Goal: Navigation & Orientation: Find specific page/section

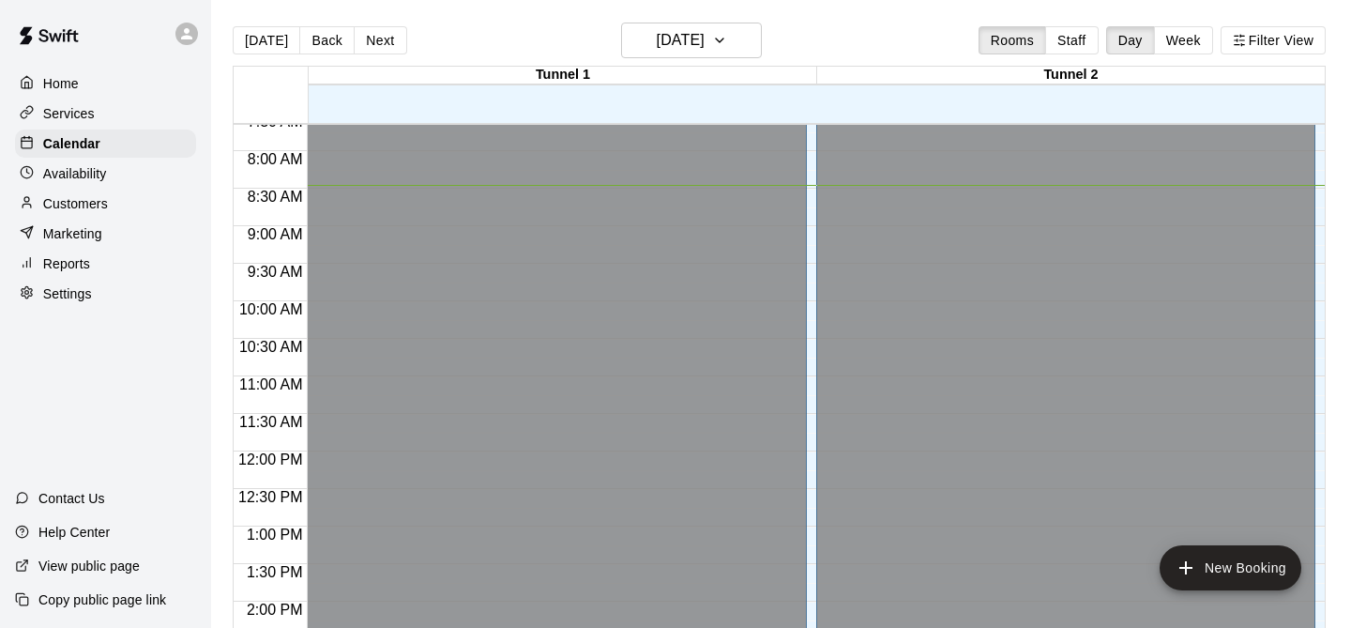
scroll to position [30, 0]
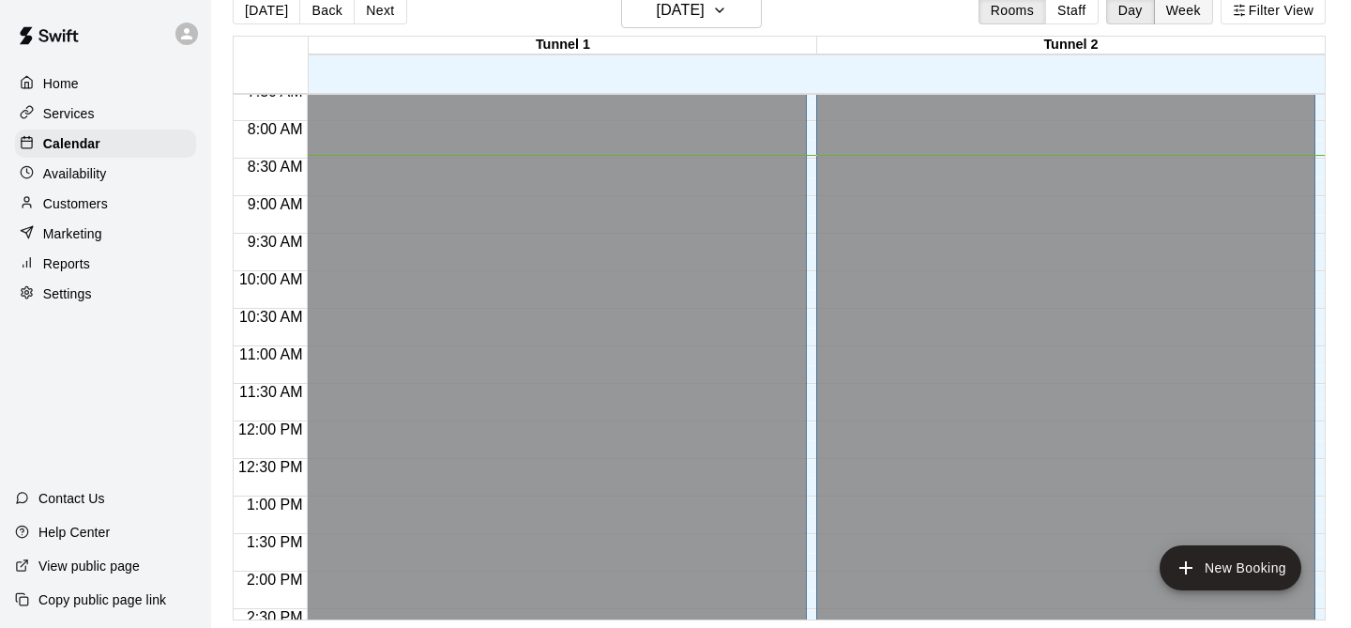
click at [1172, 8] on button "Week" at bounding box center [1183, 10] width 59 height 28
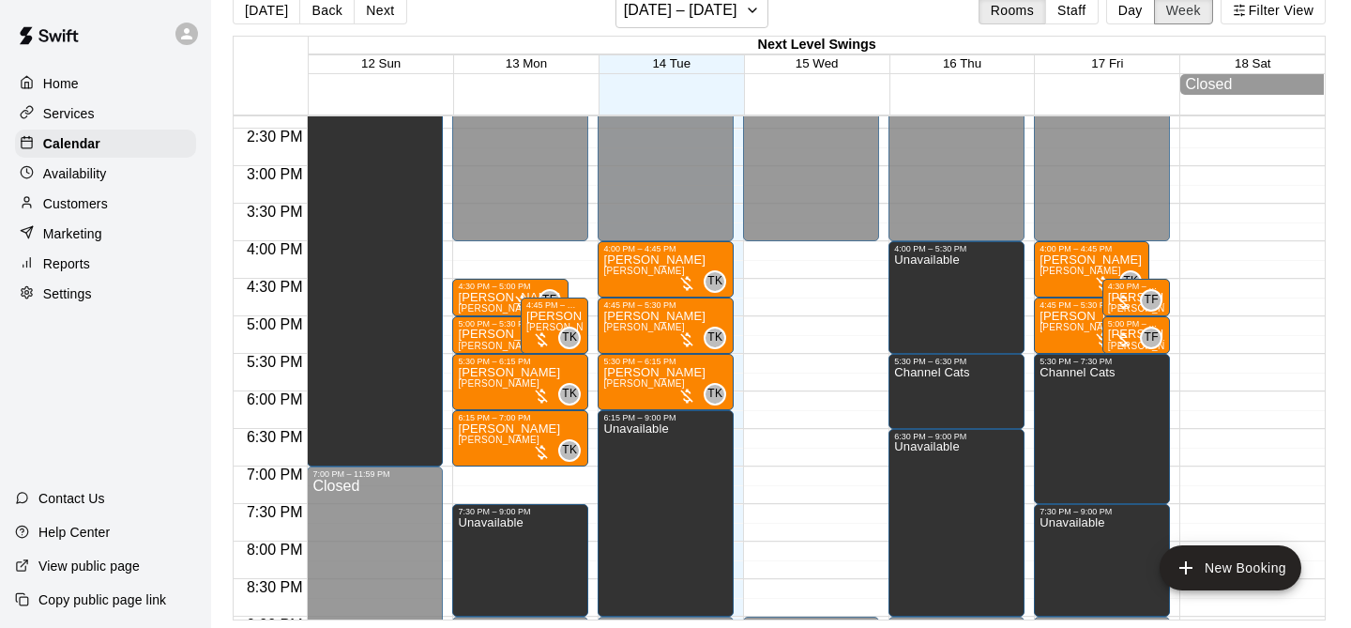
scroll to position [1116, 0]
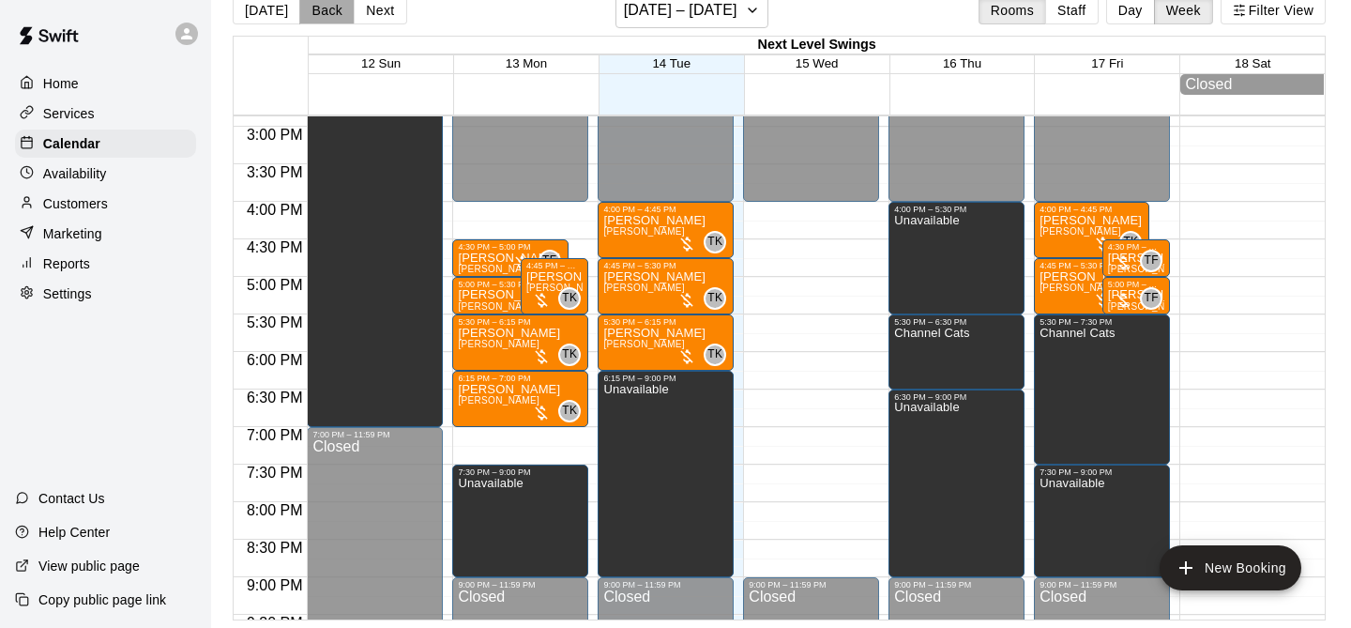
click at [325, 13] on button "Back" at bounding box center [326, 10] width 55 height 28
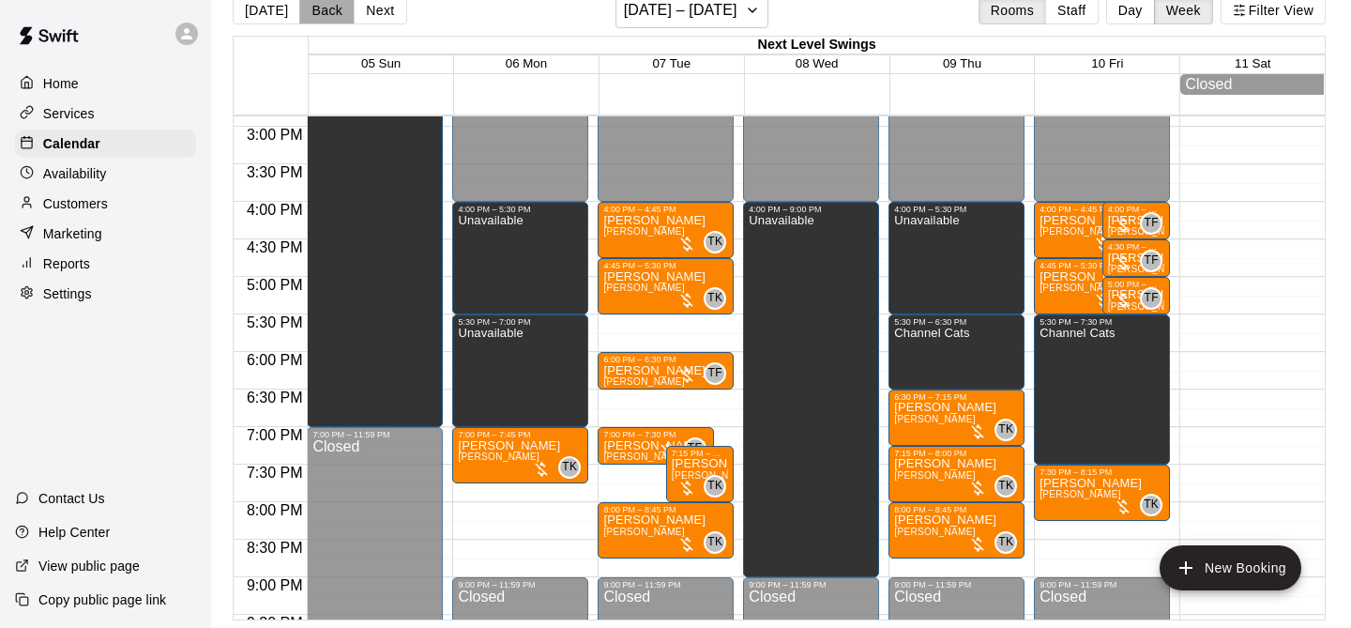
click at [325, 13] on button "Back" at bounding box center [326, 10] width 55 height 28
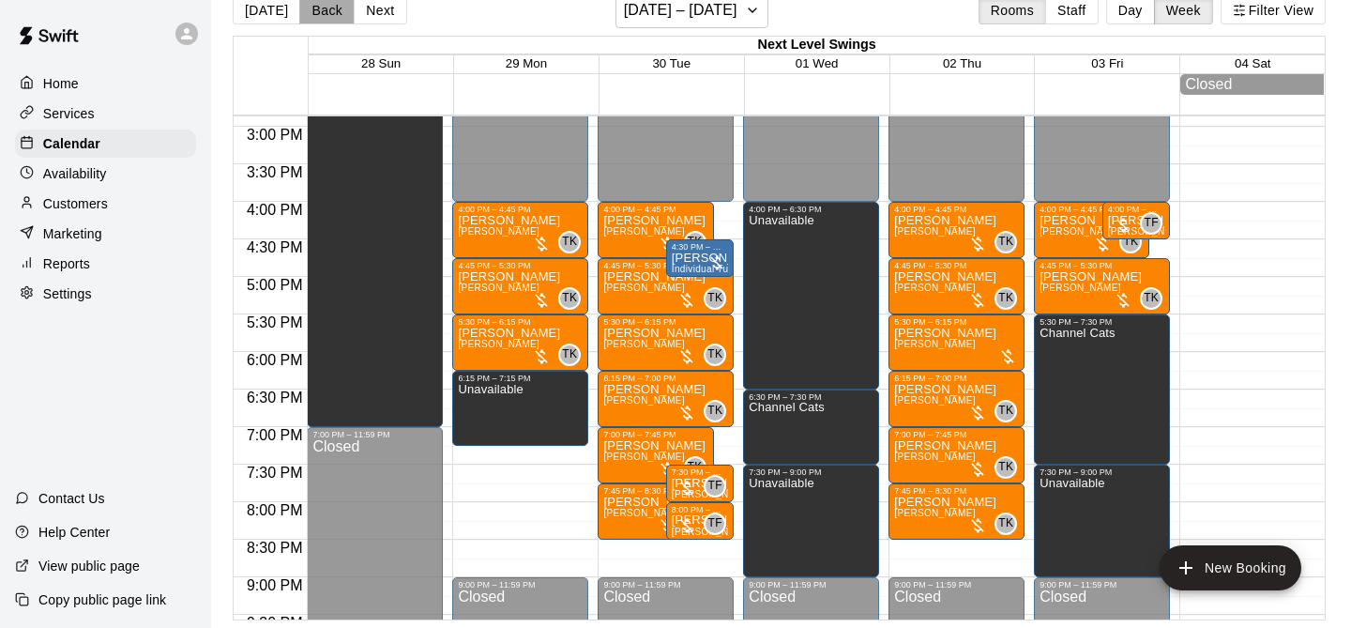
click at [325, 13] on button "Back" at bounding box center [326, 10] width 55 height 28
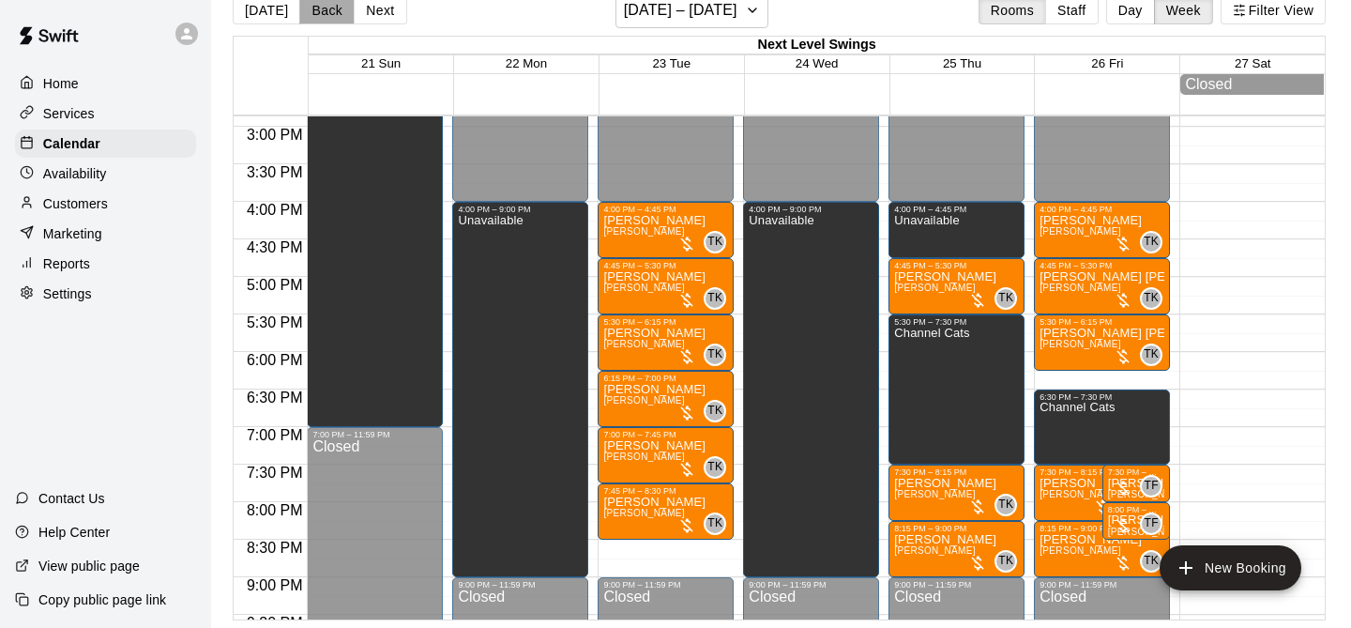
click at [325, 13] on button "Back" at bounding box center [326, 10] width 55 height 28
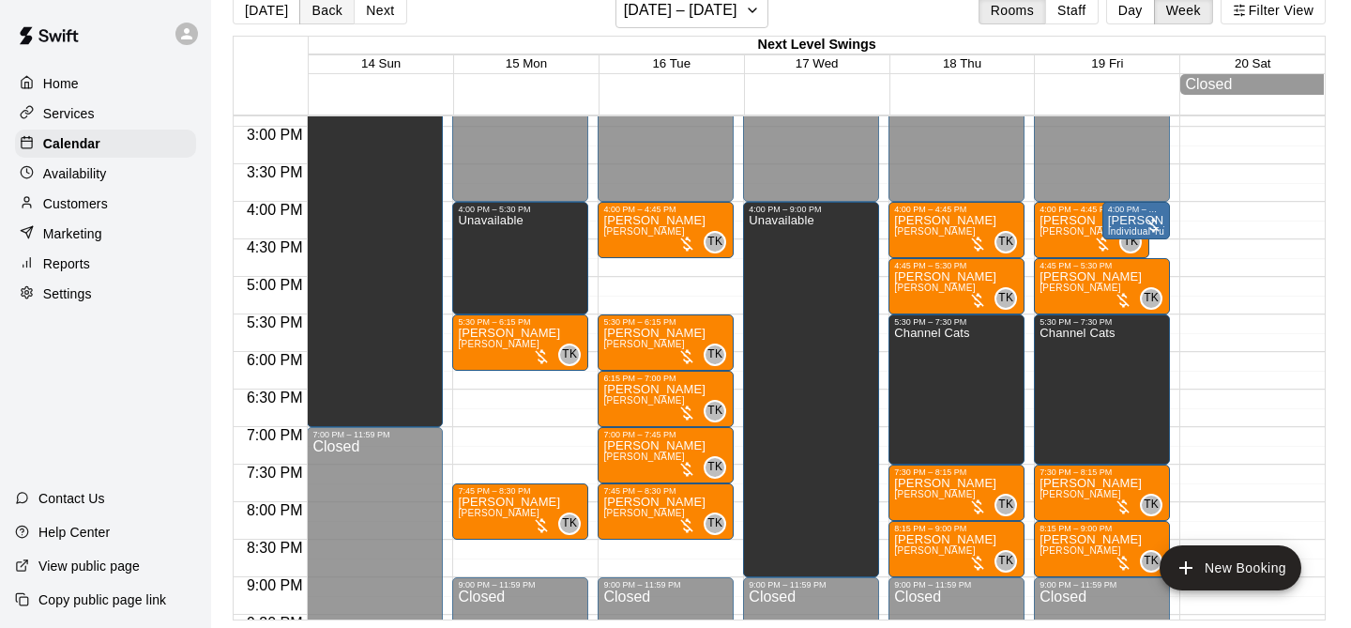
click at [325, 13] on button "Back" at bounding box center [326, 10] width 55 height 28
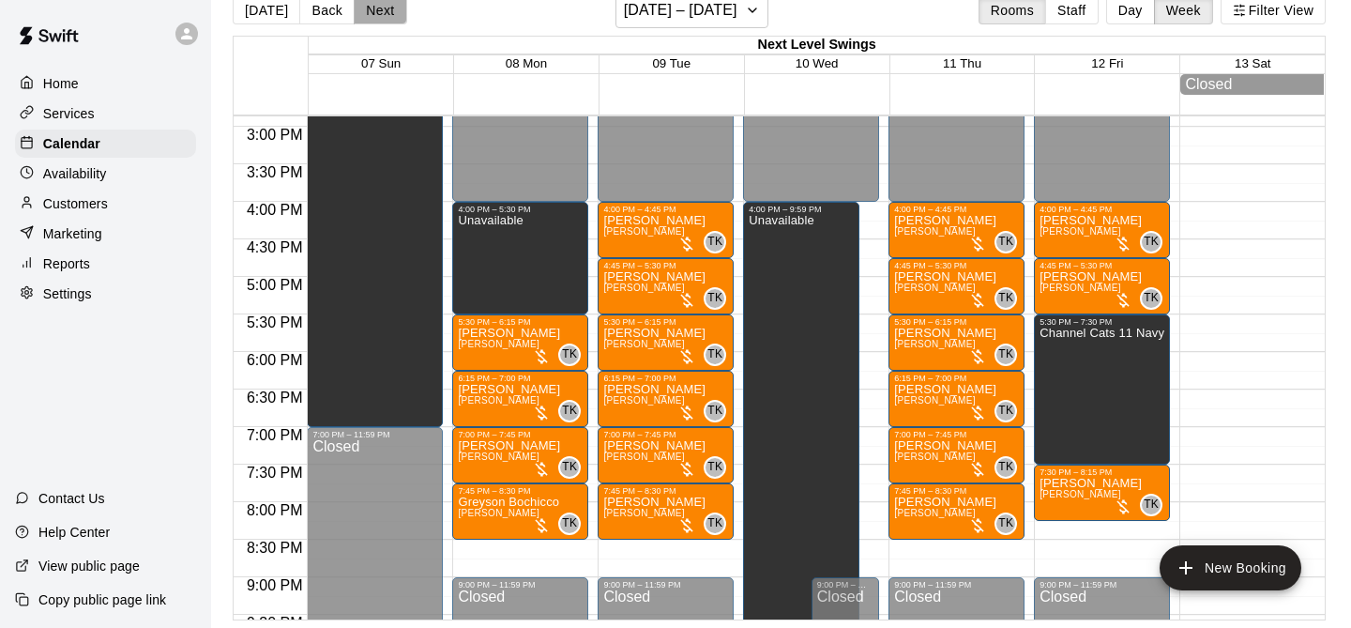
click at [380, 11] on button "Next" at bounding box center [380, 10] width 53 height 28
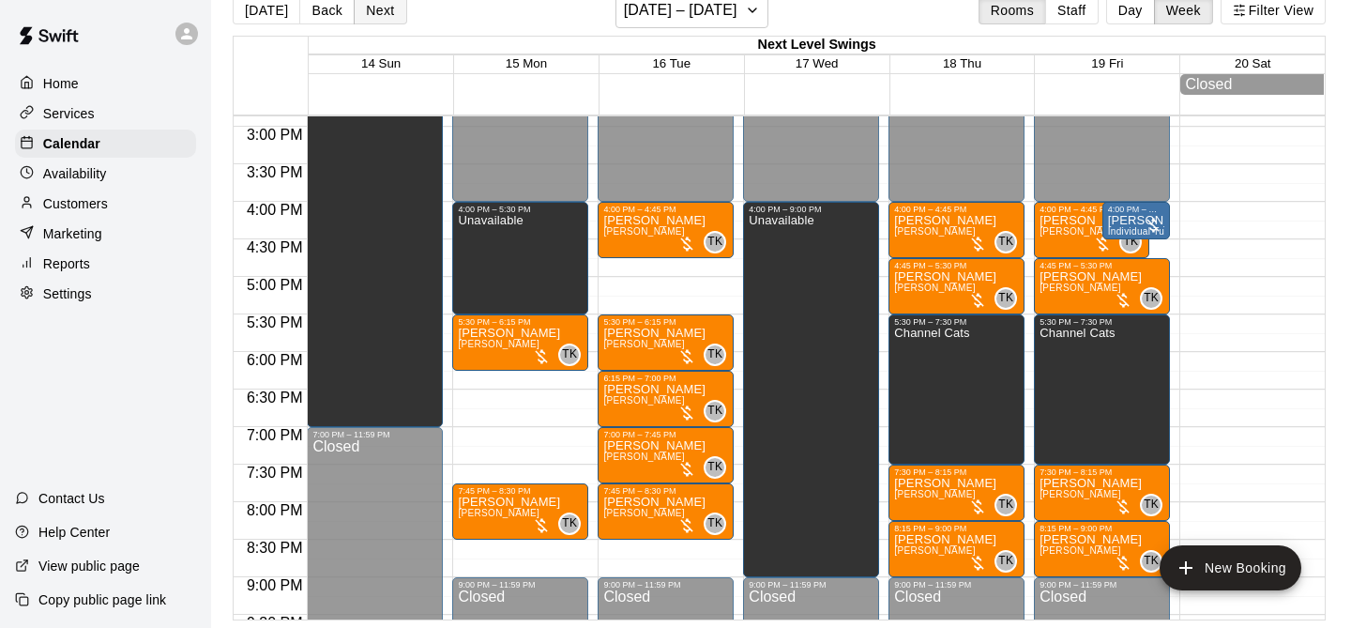
click at [380, 11] on button "Next" at bounding box center [380, 10] width 53 height 28
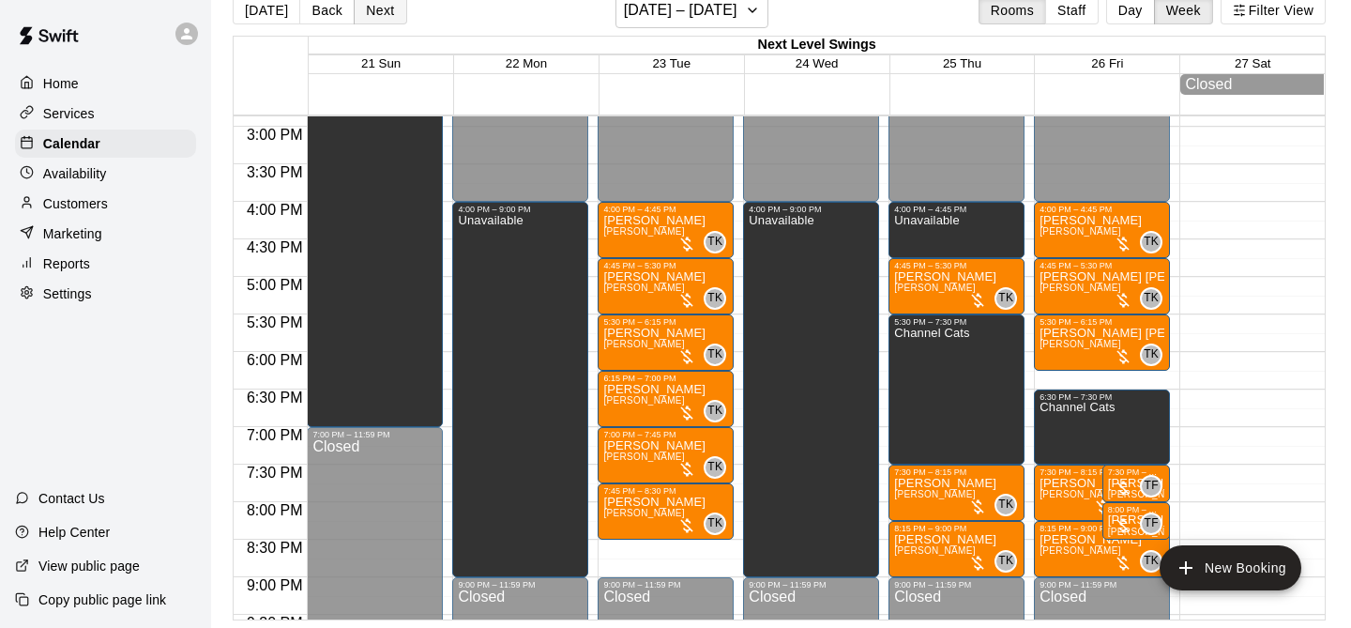
click at [380, 11] on button "Next" at bounding box center [380, 10] width 53 height 28
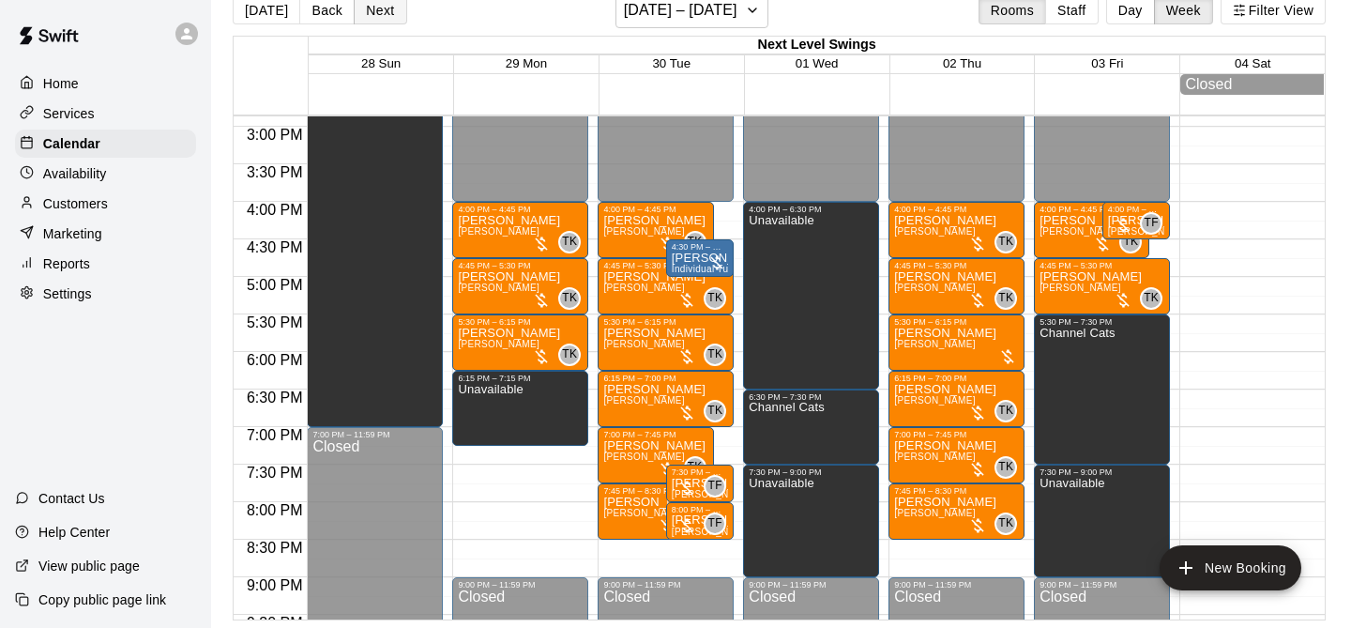
click at [380, 11] on button "Next" at bounding box center [380, 10] width 53 height 28
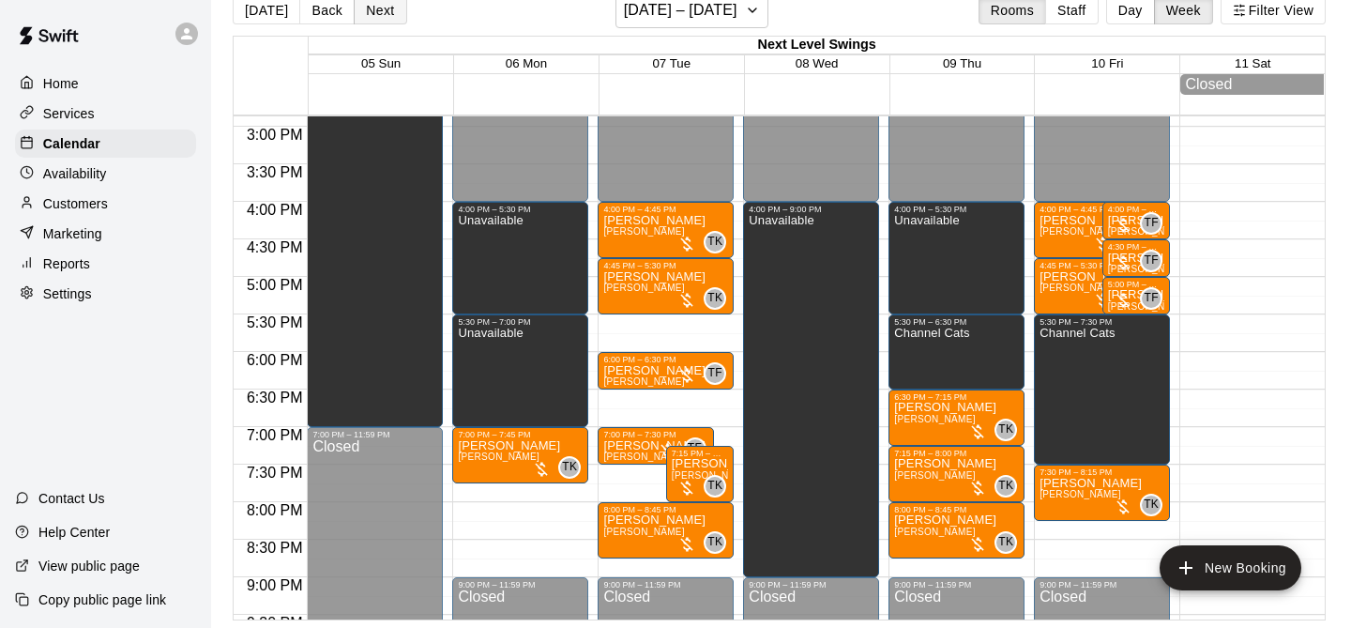
click at [380, 11] on button "Next" at bounding box center [380, 10] width 53 height 28
